Goal: Transaction & Acquisition: Book appointment/travel/reservation

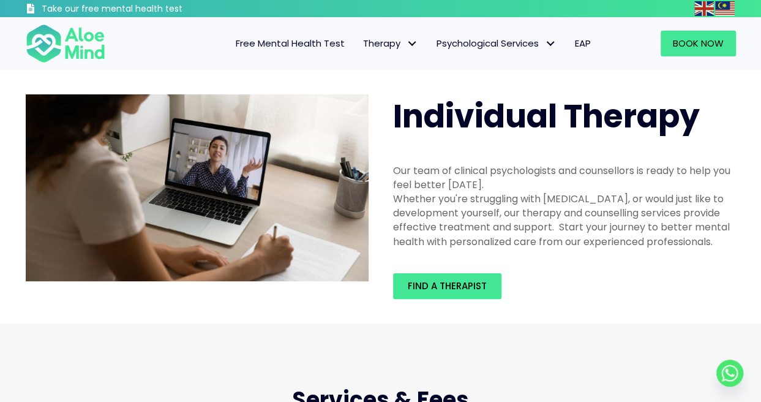
click at [307, 43] on span "Free Mental Health Test" at bounding box center [290, 43] width 109 height 13
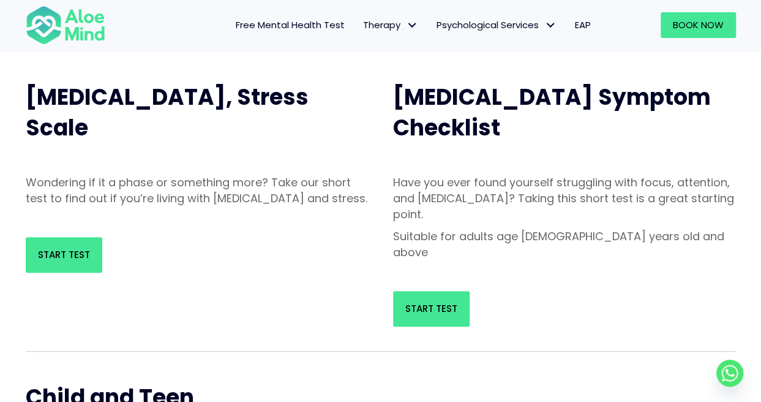
scroll to position [245, 0]
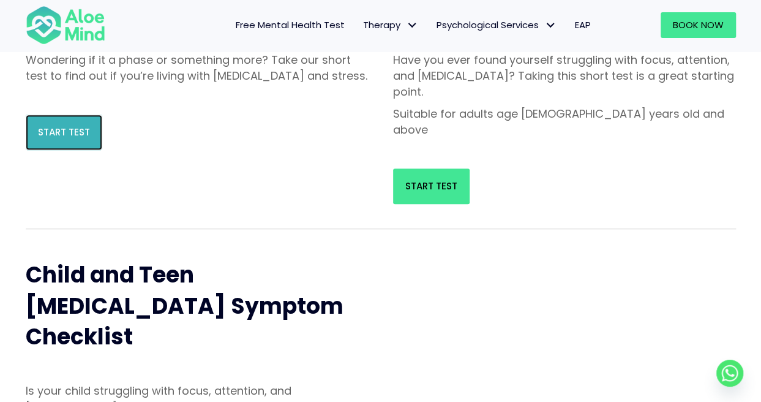
click at [59, 138] on span "Start Test" at bounding box center [64, 132] width 52 height 13
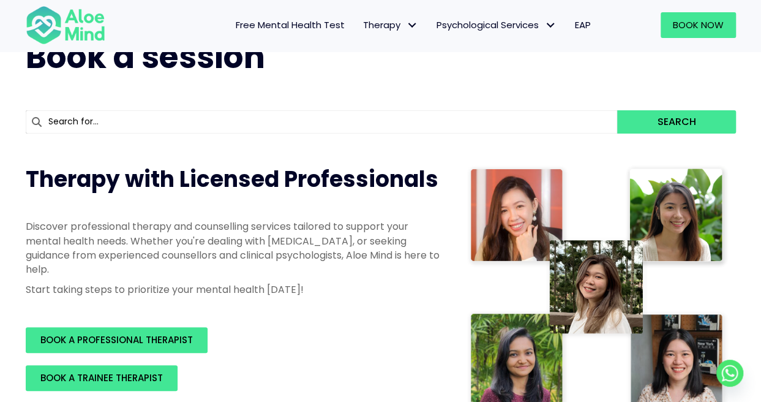
scroll to position [122, 0]
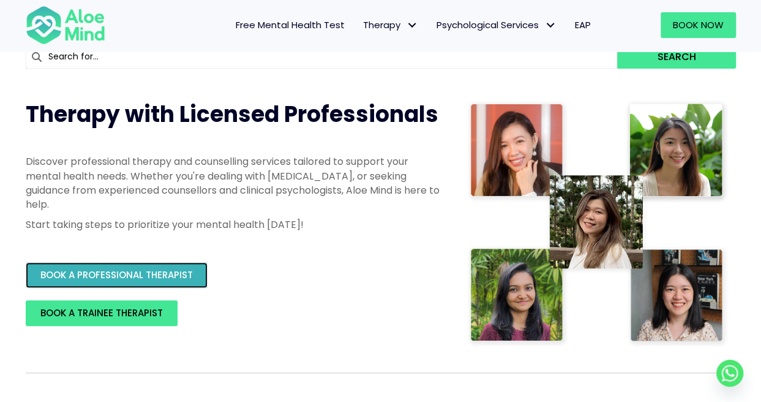
click at [142, 275] on span "BOOK A PROFESSIONAL THERAPIST" at bounding box center [116, 274] width 152 height 13
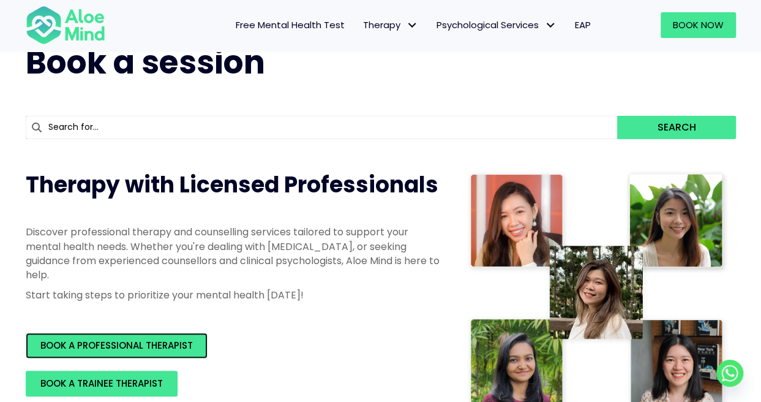
scroll to position [0, 0]
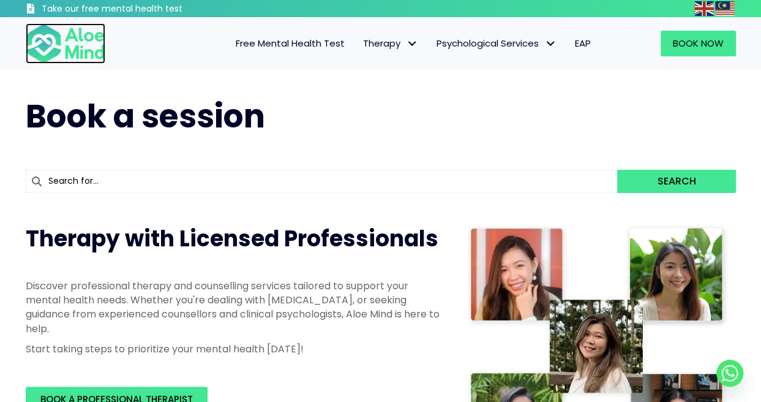
click at [77, 44] on img at bounding box center [66, 43] width 80 height 40
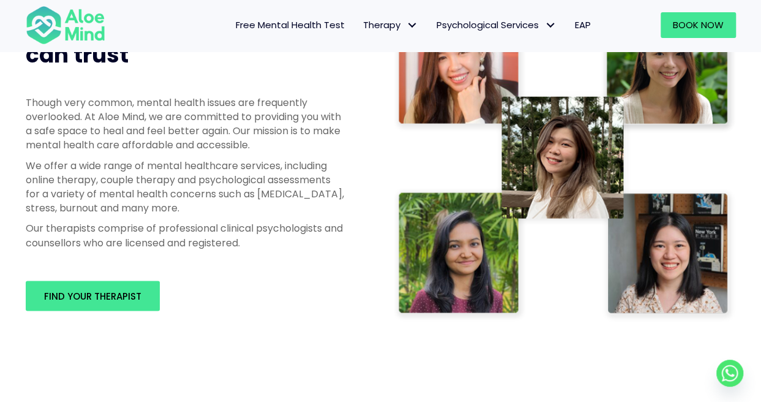
scroll to position [735, 0]
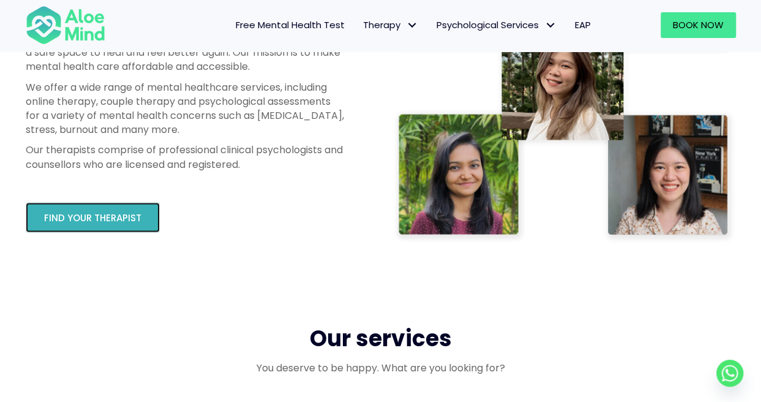
click at [104, 221] on span "Find your therapist" at bounding box center [92, 217] width 97 height 13
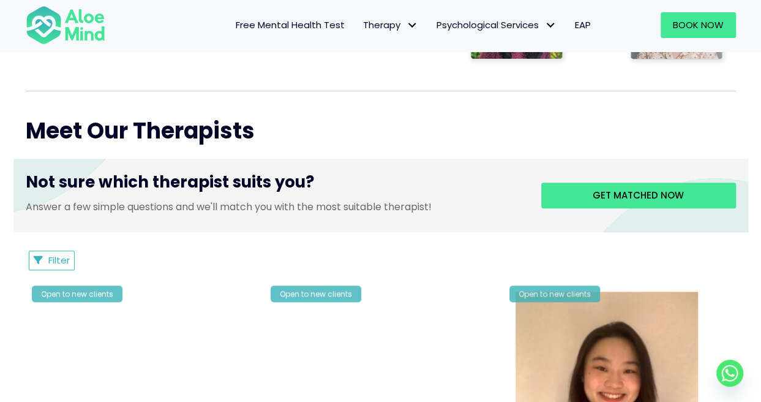
scroll to position [490, 0]
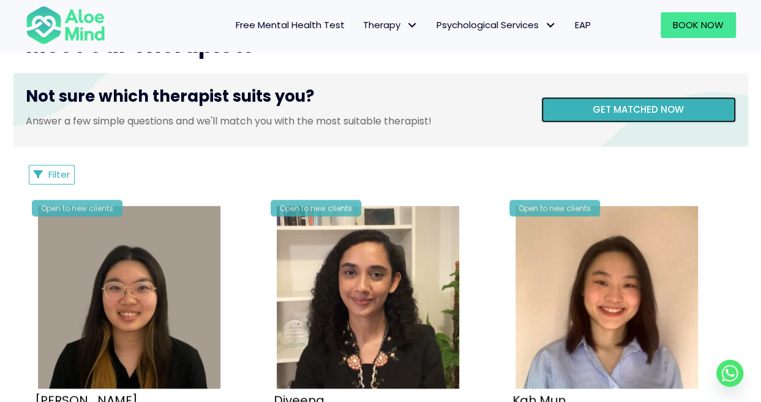
click at [623, 116] on link "Get matched now" at bounding box center [638, 110] width 195 height 26
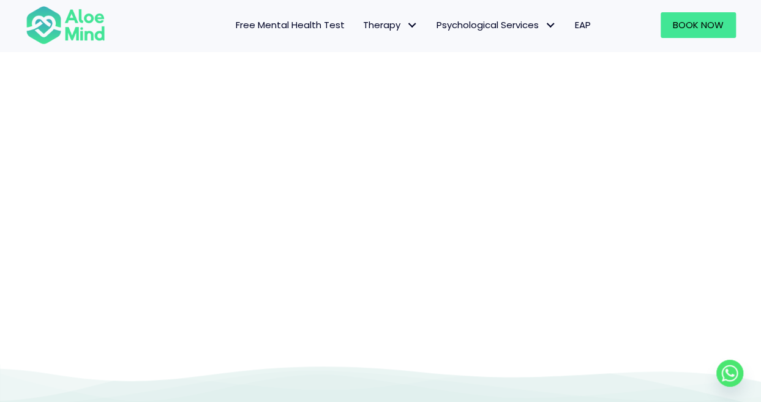
scroll to position [126, 0]
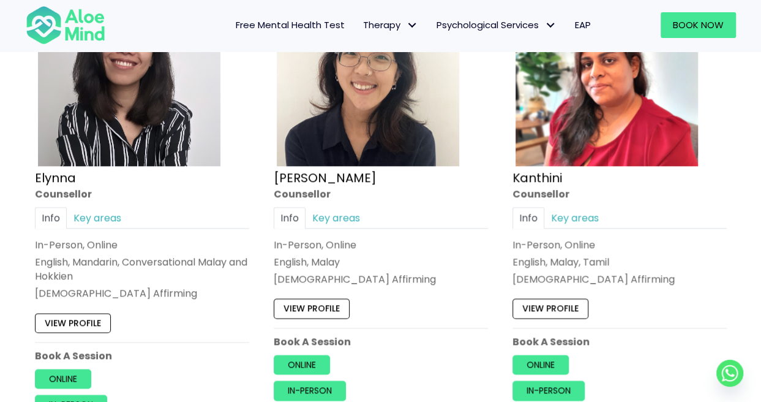
scroll to position [735, 0]
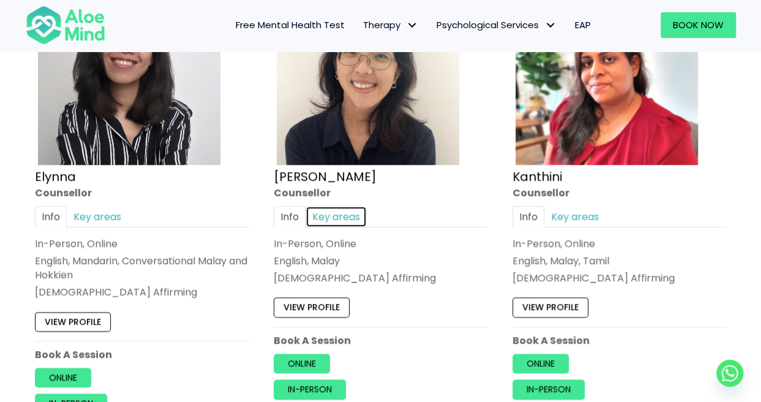
click at [339, 219] on link "Key areas" at bounding box center [336, 216] width 61 height 21
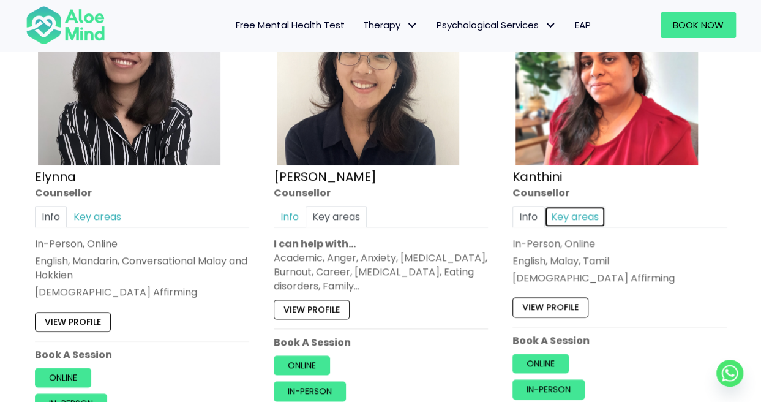
click at [585, 212] on link "Key areas" at bounding box center [574, 216] width 61 height 21
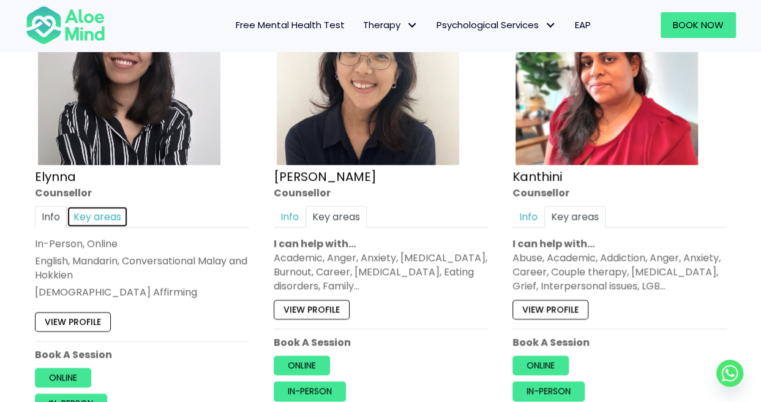
click at [105, 217] on link "Key areas" at bounding box center [97, 216] width 61 height 21
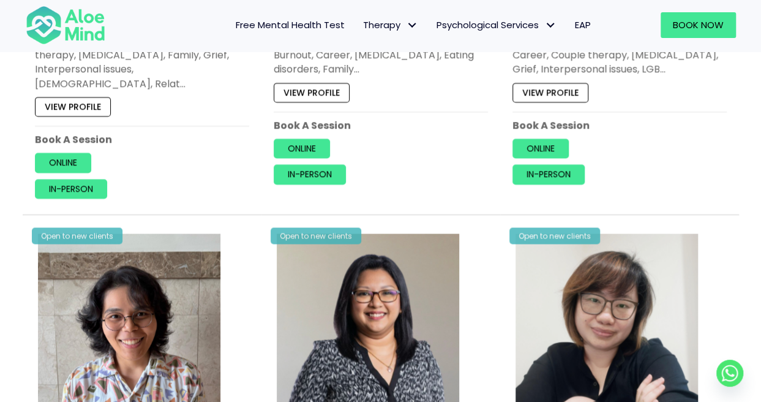
scroll to position [1102, 0]
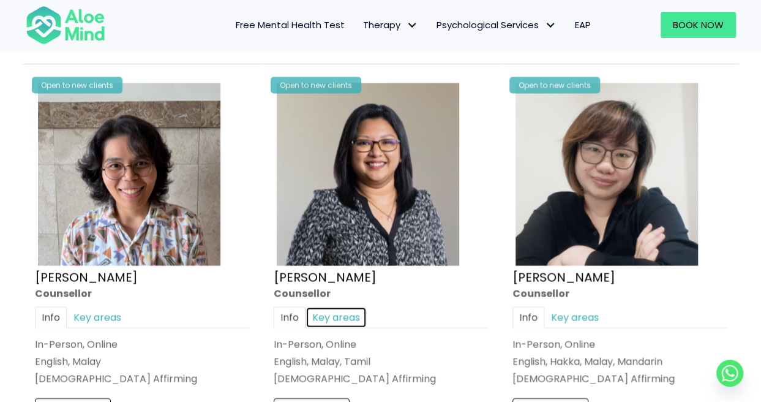
click at [336, 306] on link "Key areas" at bounding box center [336, 316] width 61 height 21
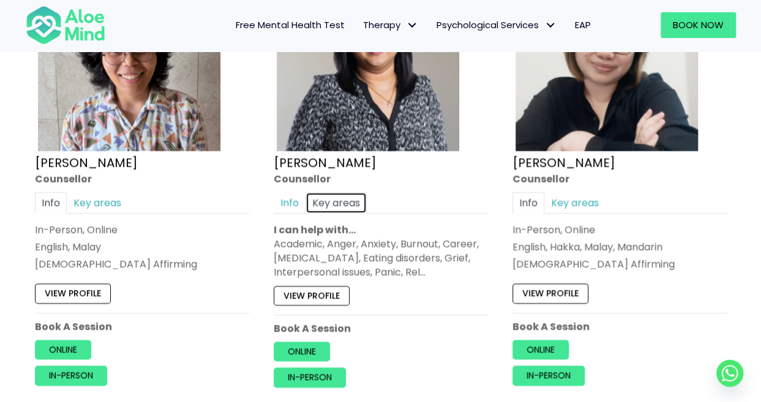
scroll to position [1163, 0]
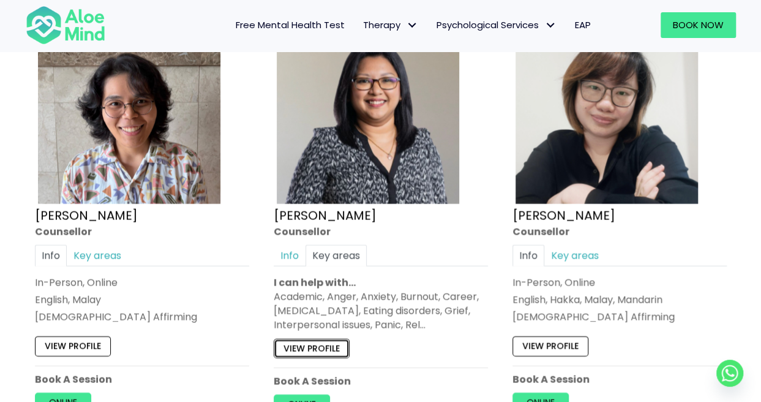
click at [326, 339] on link "View profile" at bounding box center [312, 349] width 76 height 20
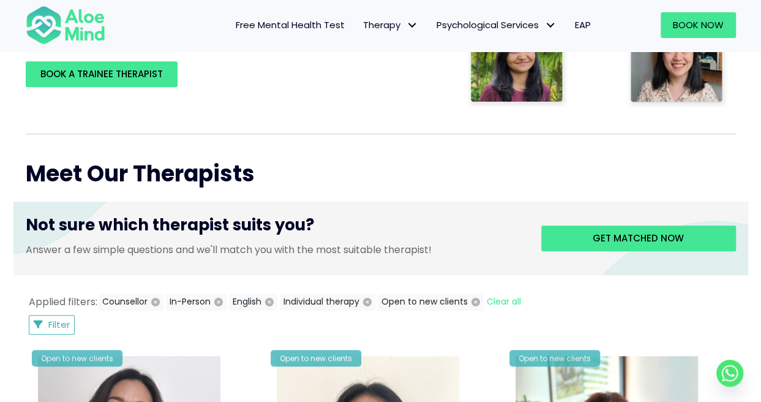
scroll to position [367, 0]
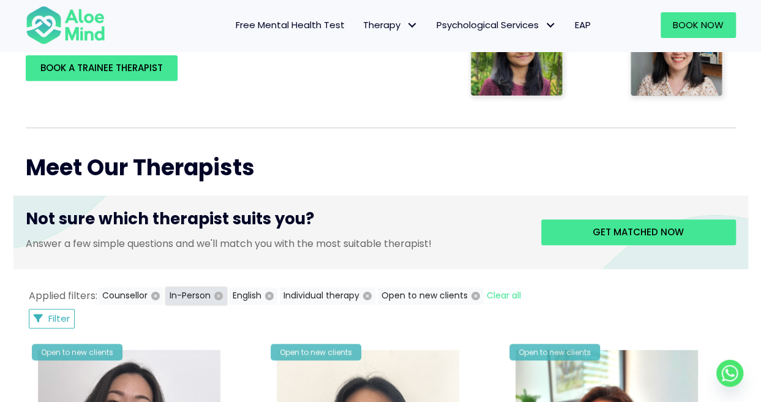
click at [221, 292] on icon "button" at bounding box center [218, 295] width 9 height 9
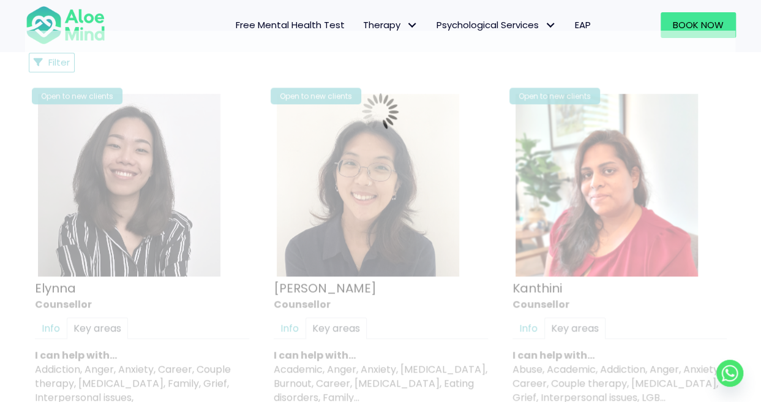
scroll to position [654, 0]
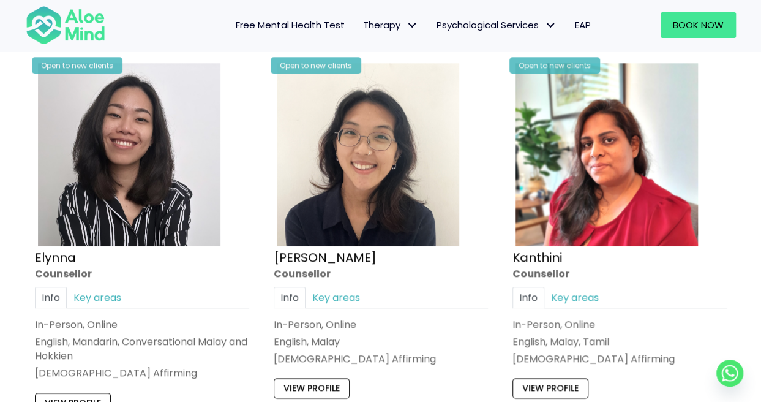
scroll to position [531, 0]
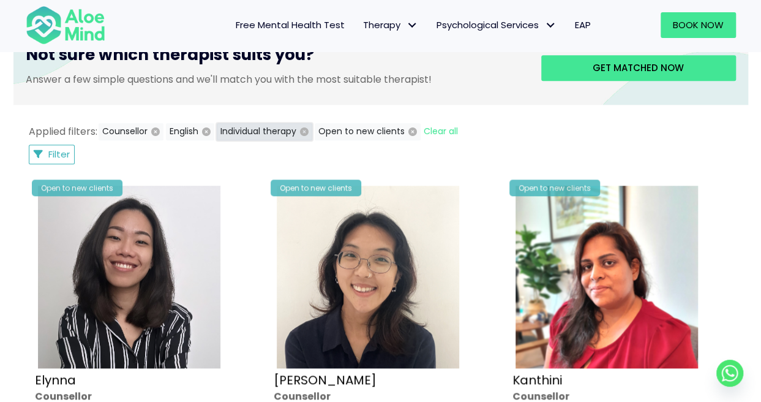
click at [305, 131] on icon "button" at bounding box center [304, 131] width 9 height 9
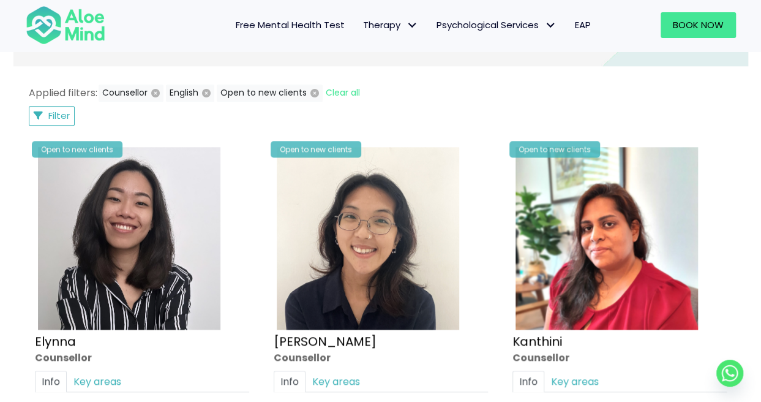
scroll to position [531, 0]
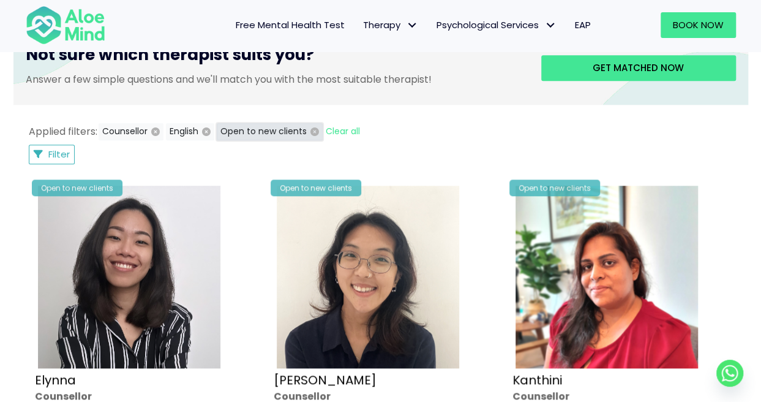
click at [312, 130] on icon "button" at bounding box center [314, 131] width 9 height 9
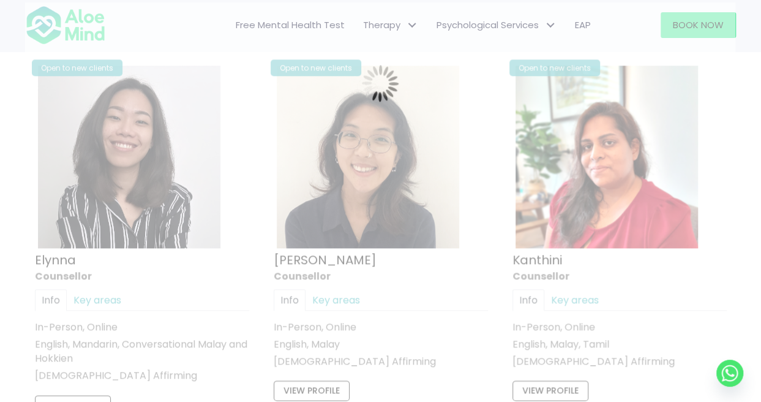
scroll to position [654, 0]
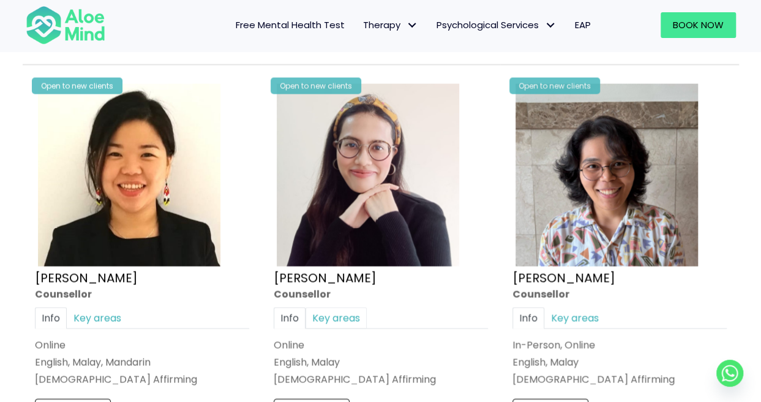
scroll to position [1144, 0]
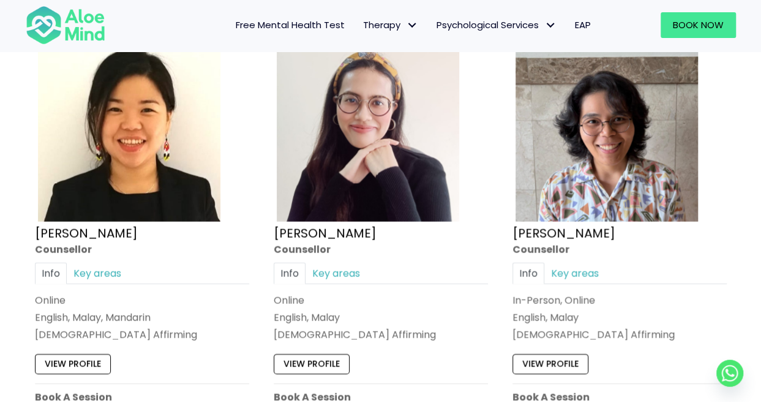
click at [337, 257] on div "Open to new clients Natasha Counsellor Info Key areas Online English, Malay LGB…" at bounding box center [381, 233] width 233 height 412
click at [342, 271] on link "Key areas" at bounding box center [336, 273] width 61 height 21
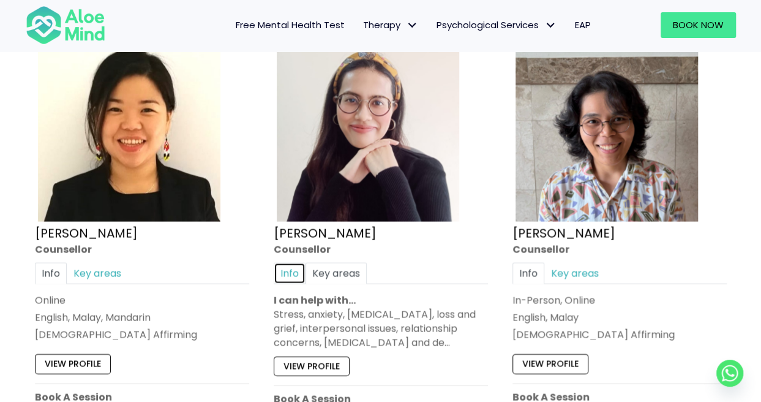
click at [302, 265] on link "Info" at bounding box center [290, 273] width 32 height 21
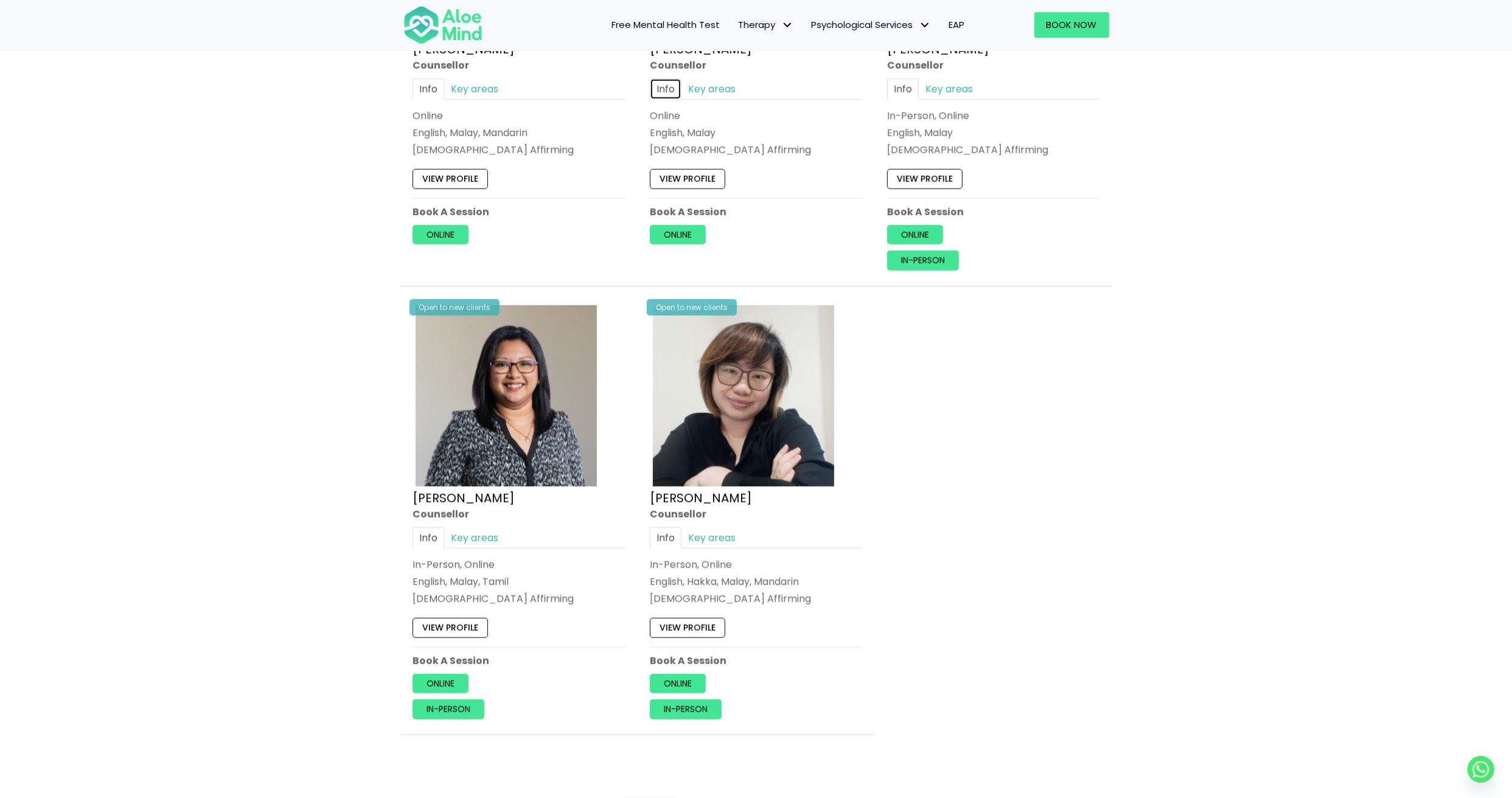
scroll to position [1320, 0]
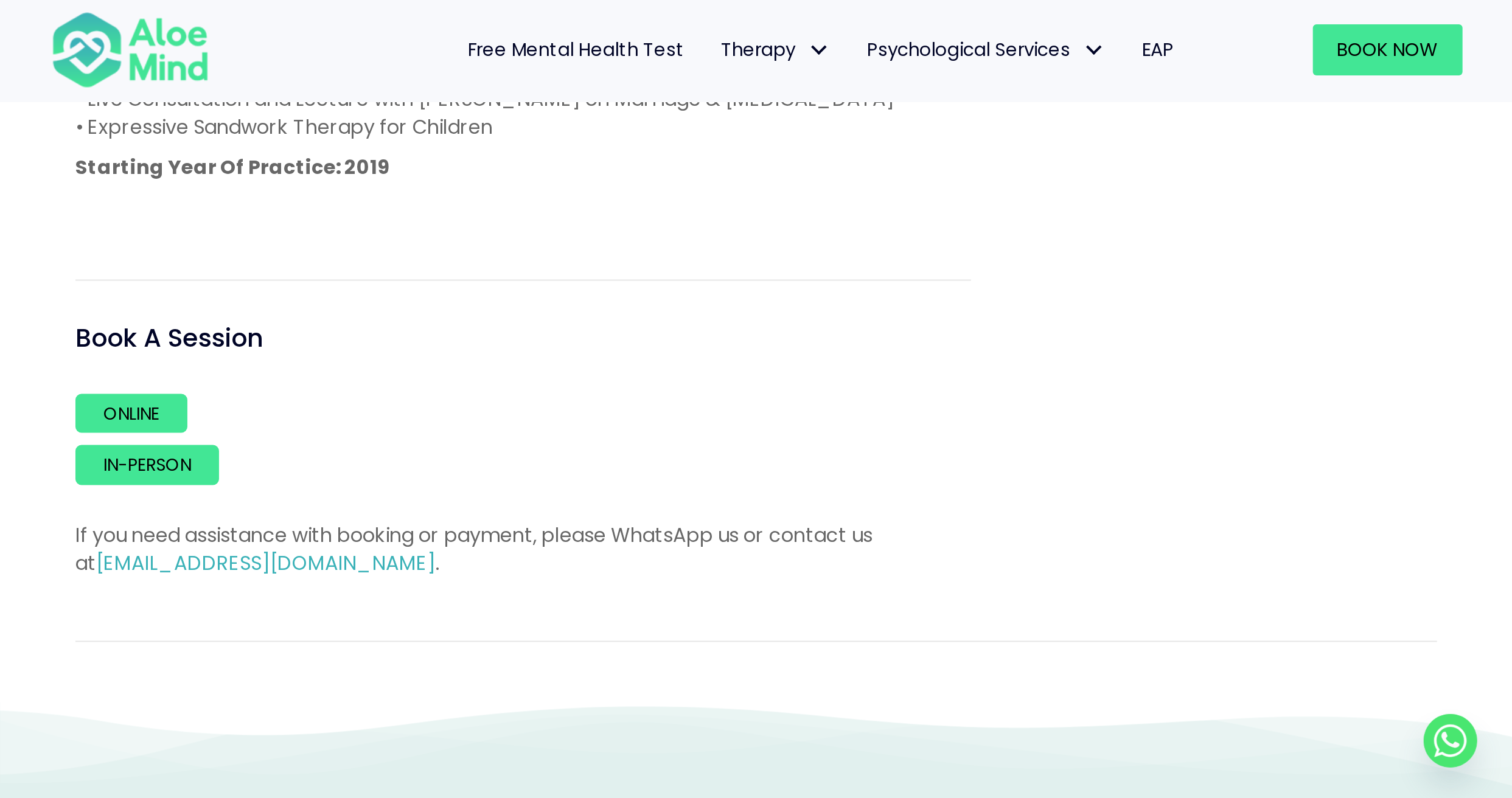
scroll to position [912, 0]
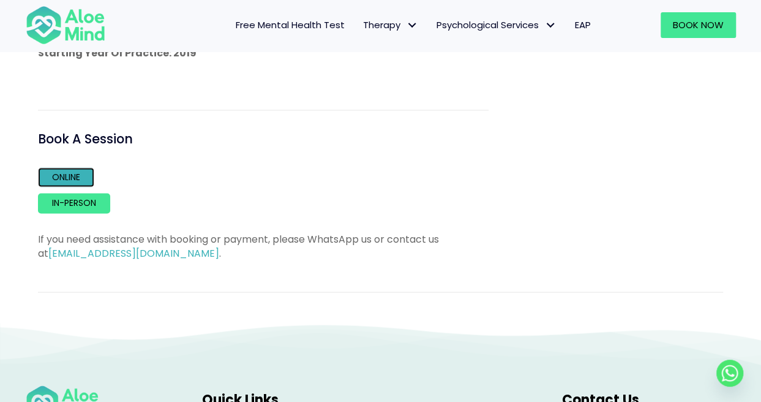
click at [70, 181] on link "Online" at bounding box center [66, 177] width 56 height 20
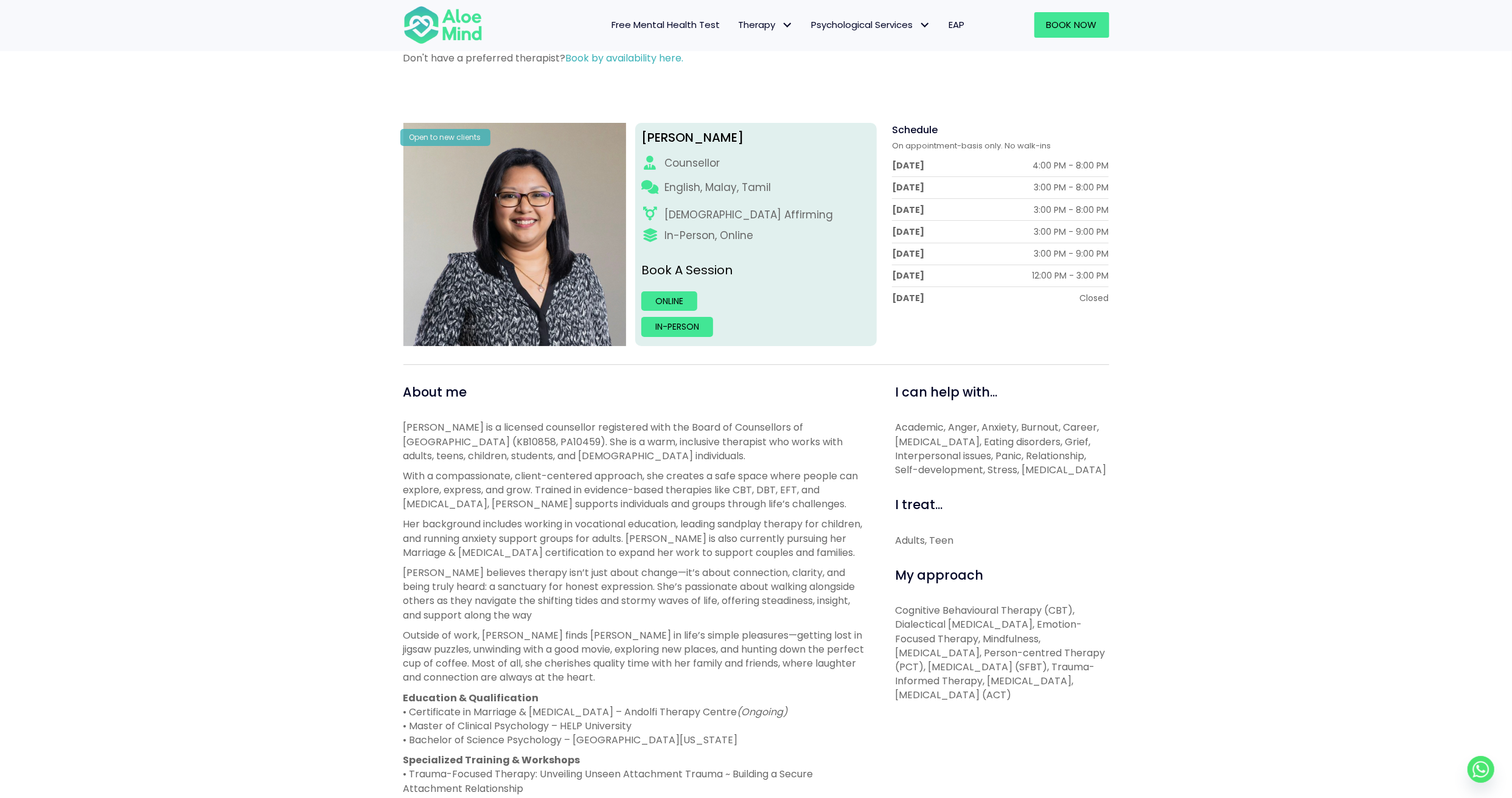
scroll to position [0, 0]
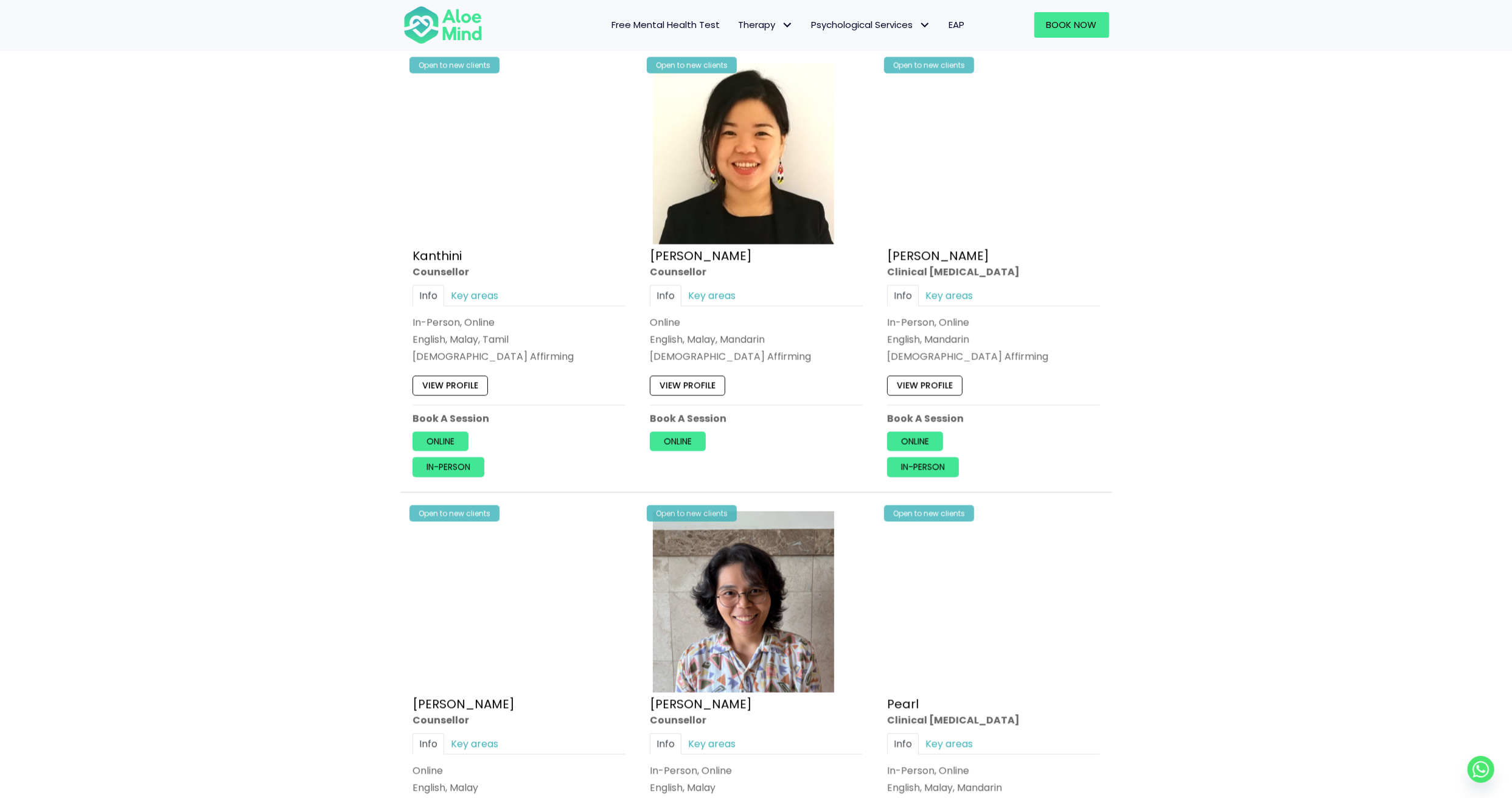
scroll to position [1826, 0]
